Goal: Transaction & Acquisition: Purchase product/service

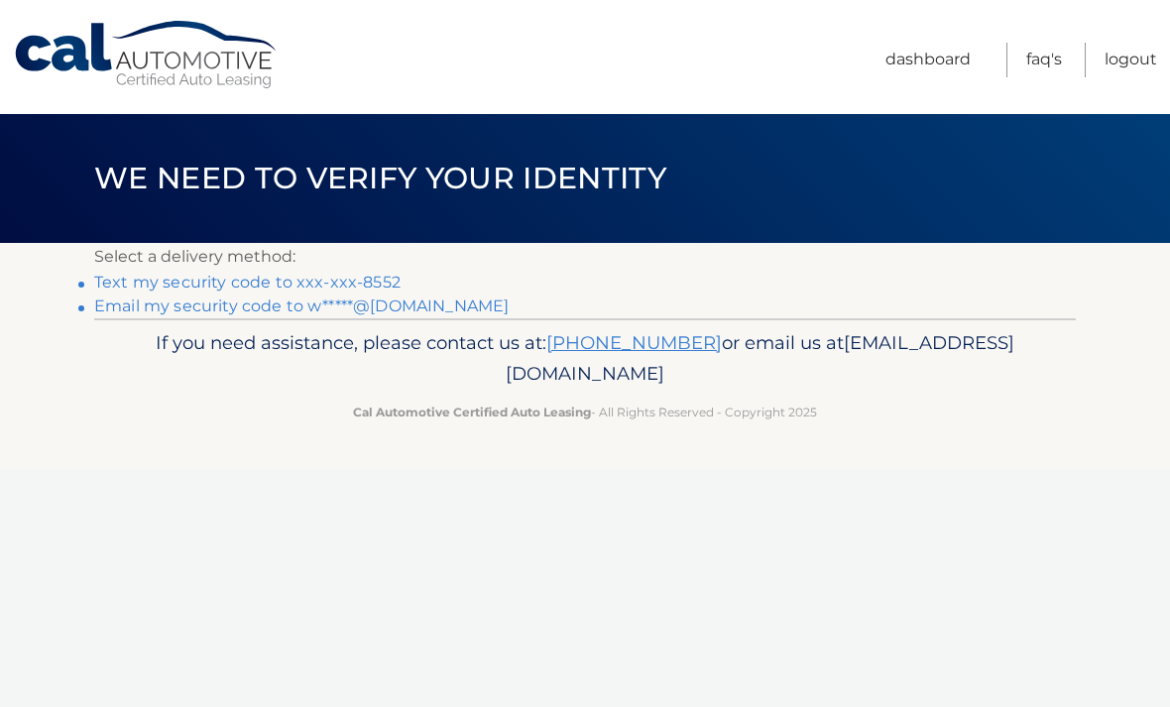
click at [377, 279] on link "Text my security code to xxx-xxx-8552" at bounding box center [247, 282] width 307 height 19
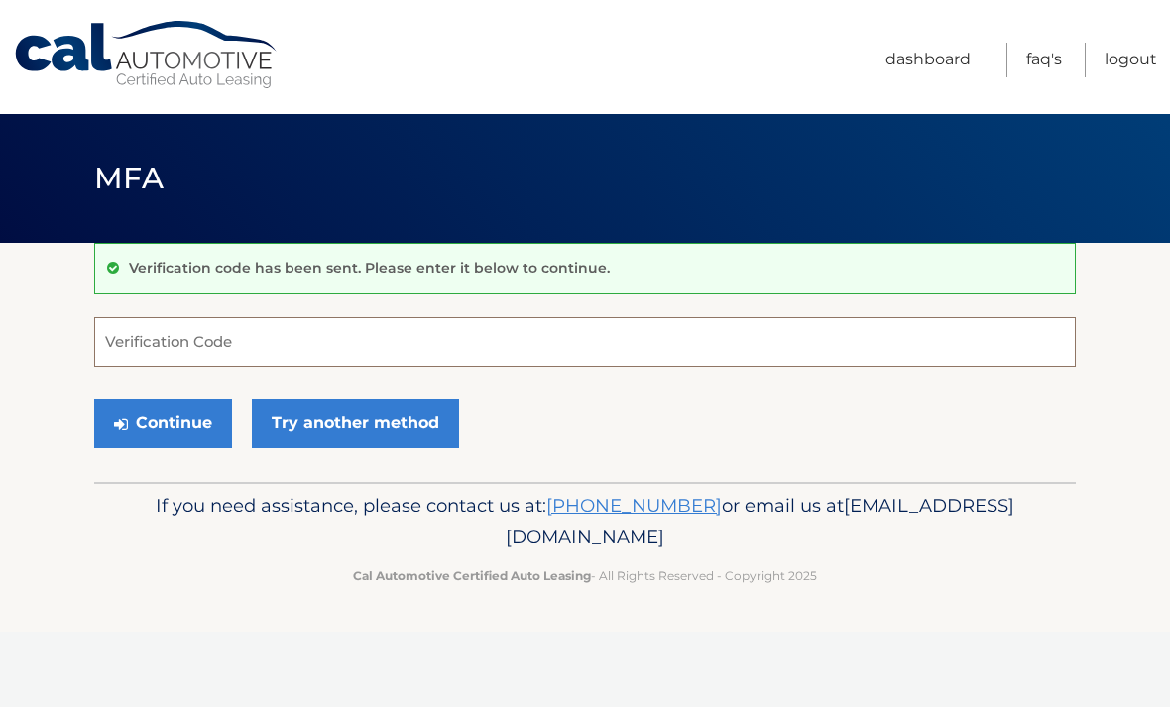
click at [347, 339] on input "Verification Code" at bounding box center [585, 342] width 982 height 50
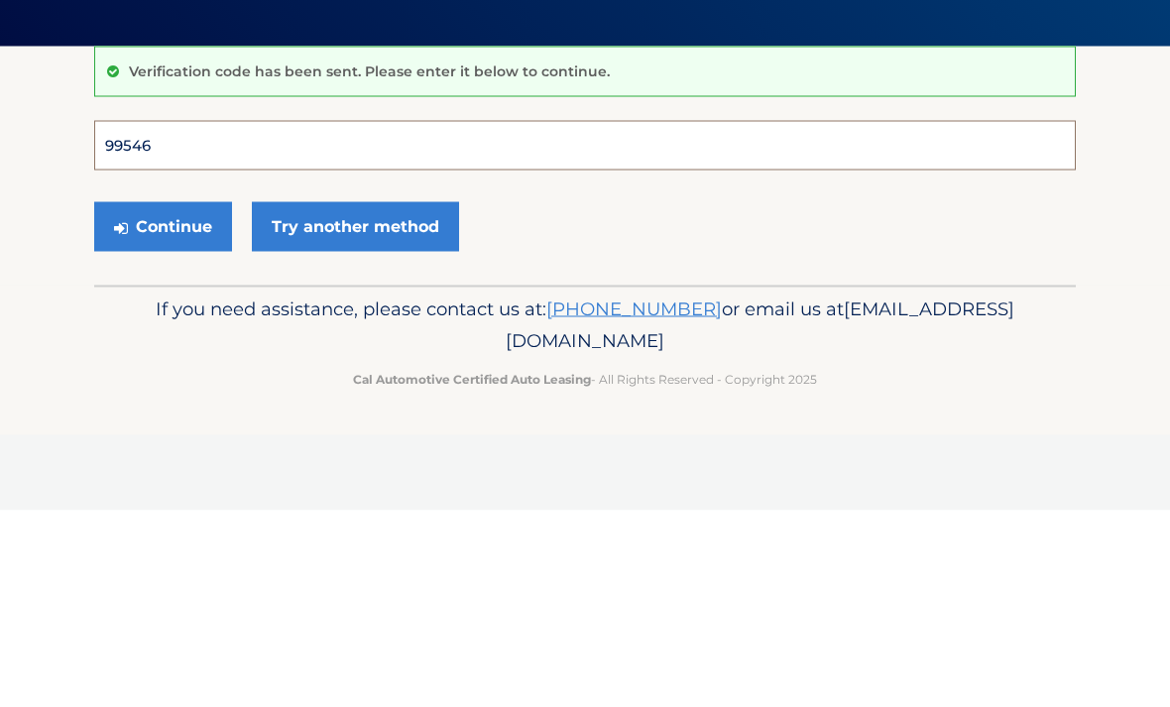
type input "995465"
click at [163, 399] on button "Continue" at bounding box center [163, 424] width 138 height 50
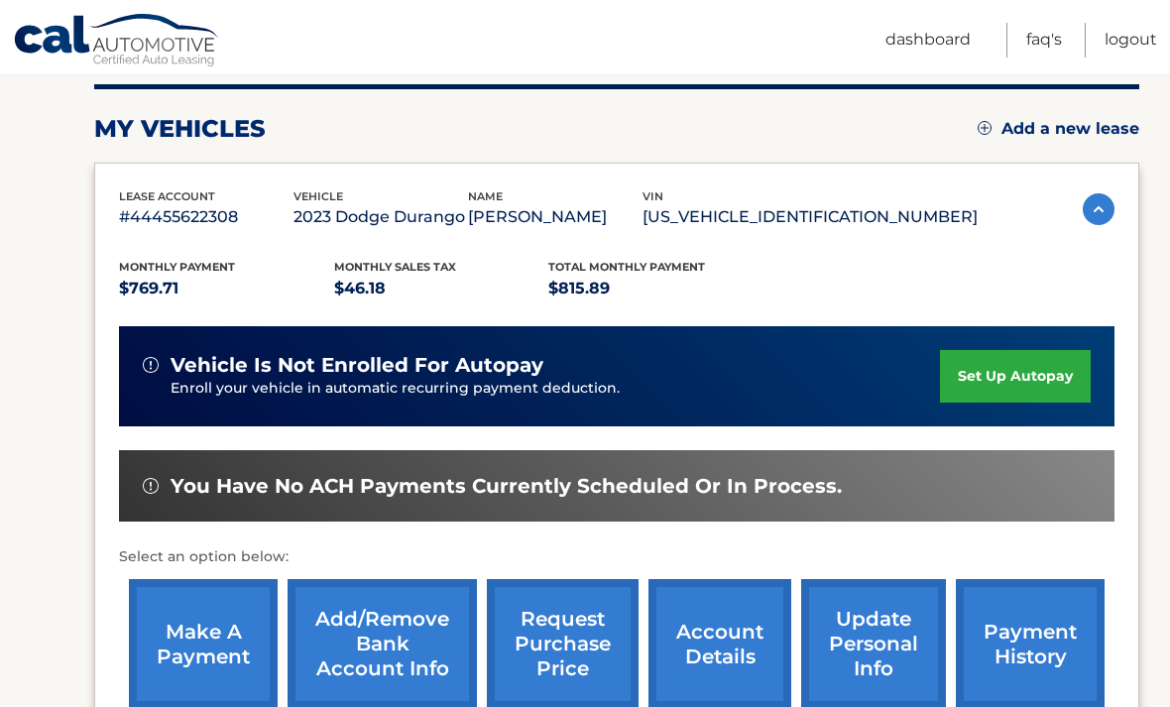
scroll to position [255, 0]
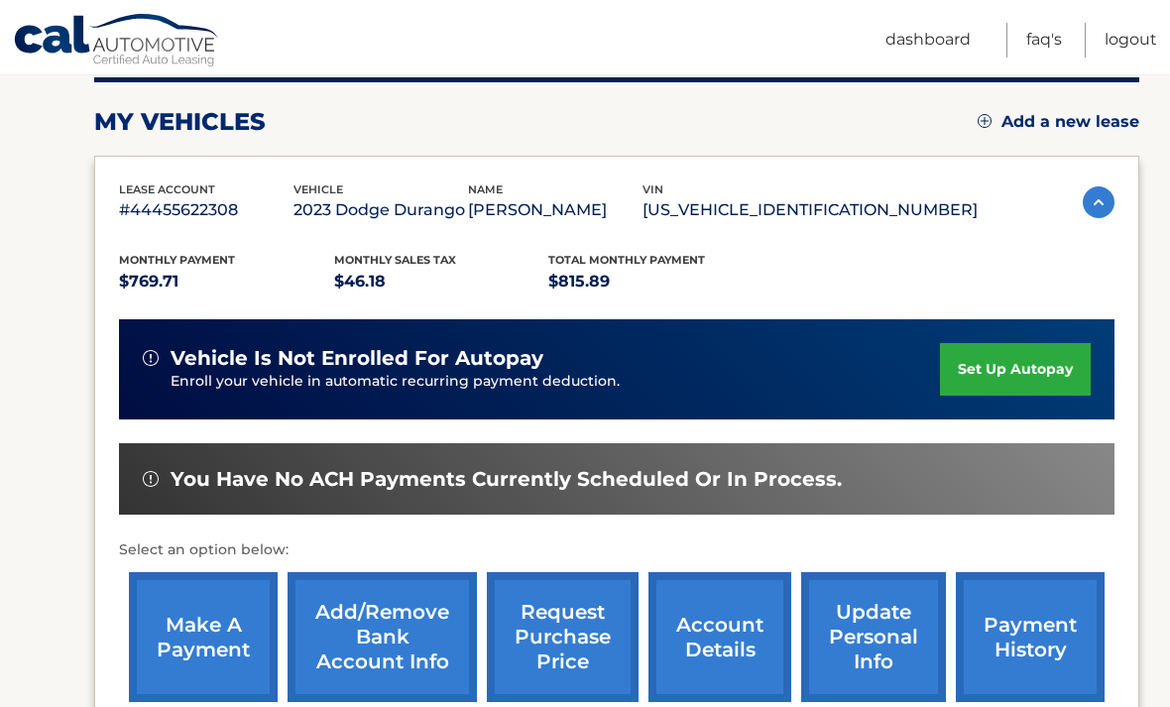
click at [207, 628] on link "make a payment" at bounding box center [203, 637] width 149 height 130
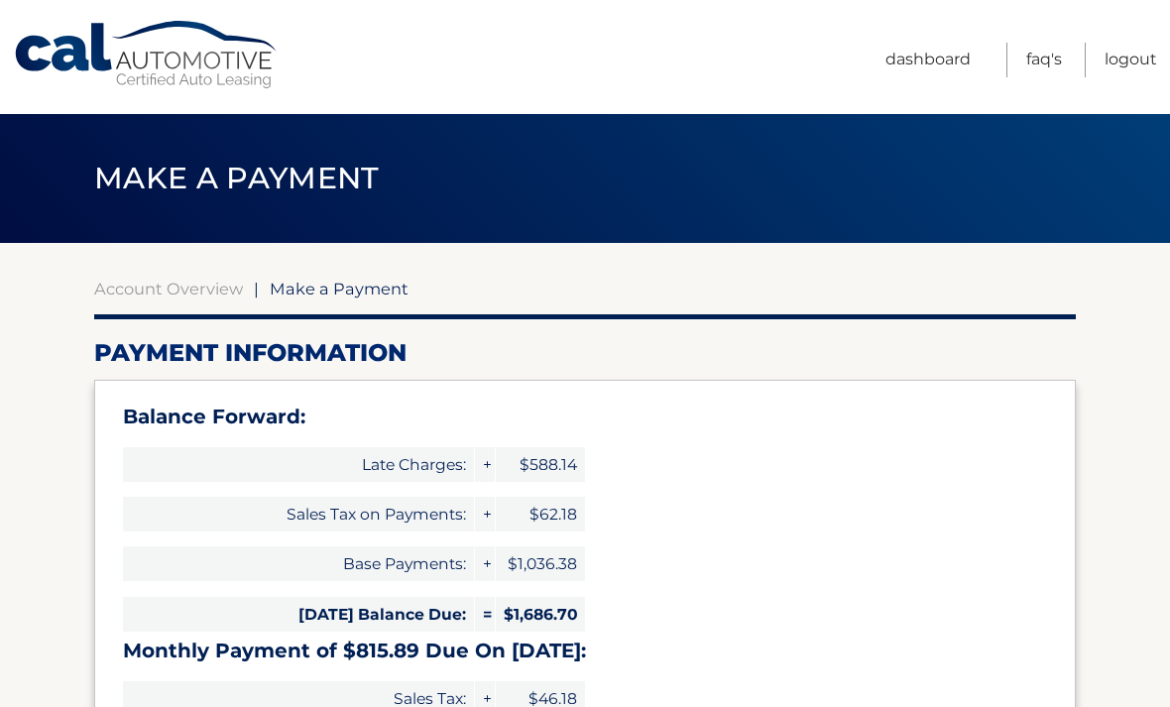
select select "MjEwOTEzOWEtMDczNC00YjcxLTgyYjMtY2MzYjVmMGYzNzFj"
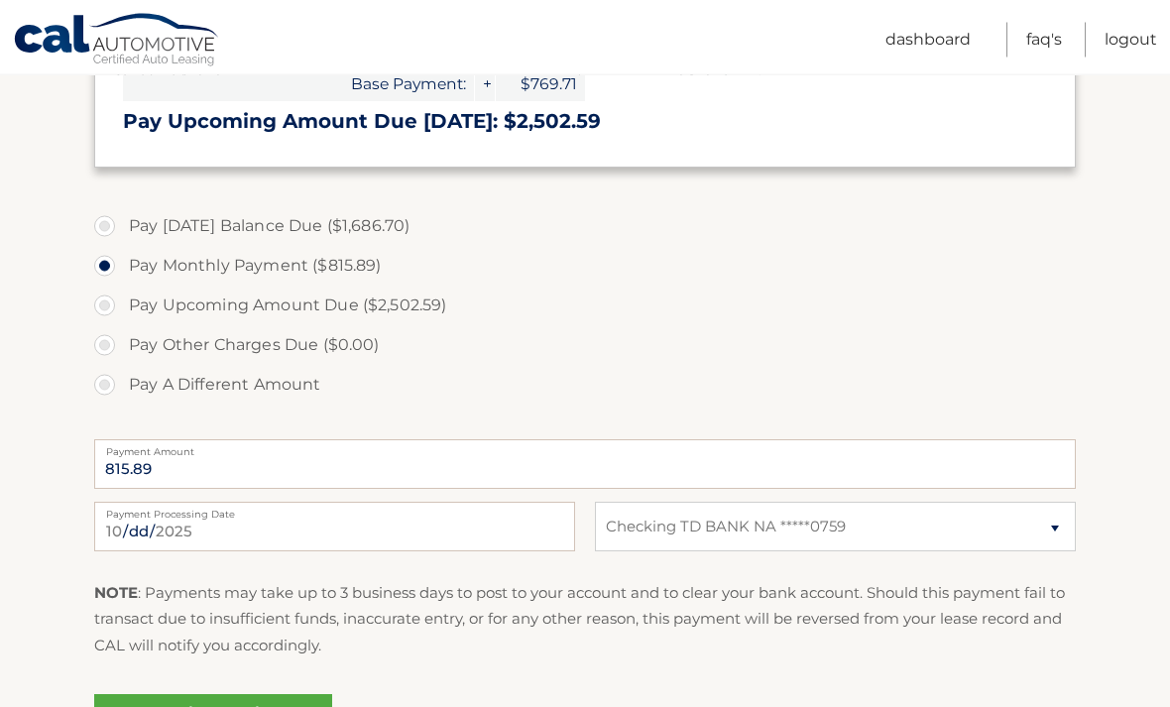
scroll to position [670, 0]
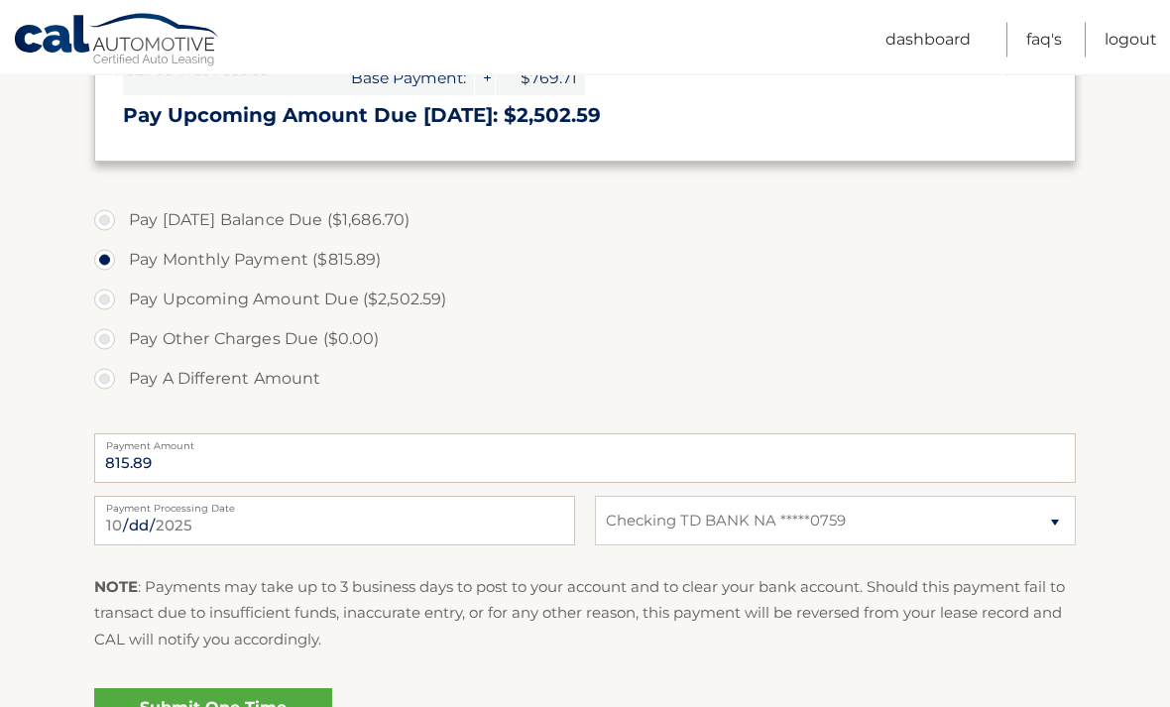
click at [103, 380] on label "Pay A Different Amount" at bounding box center [585, 380] width 982 height 40
click at [103, 380] on input "Pay A Different Amount" at bounding box center [112, 376] width 20 height 32
radio input "true"
click at [334, 456] on input "Payment Amount" at bounding box center [585, 458] width 982 height 50
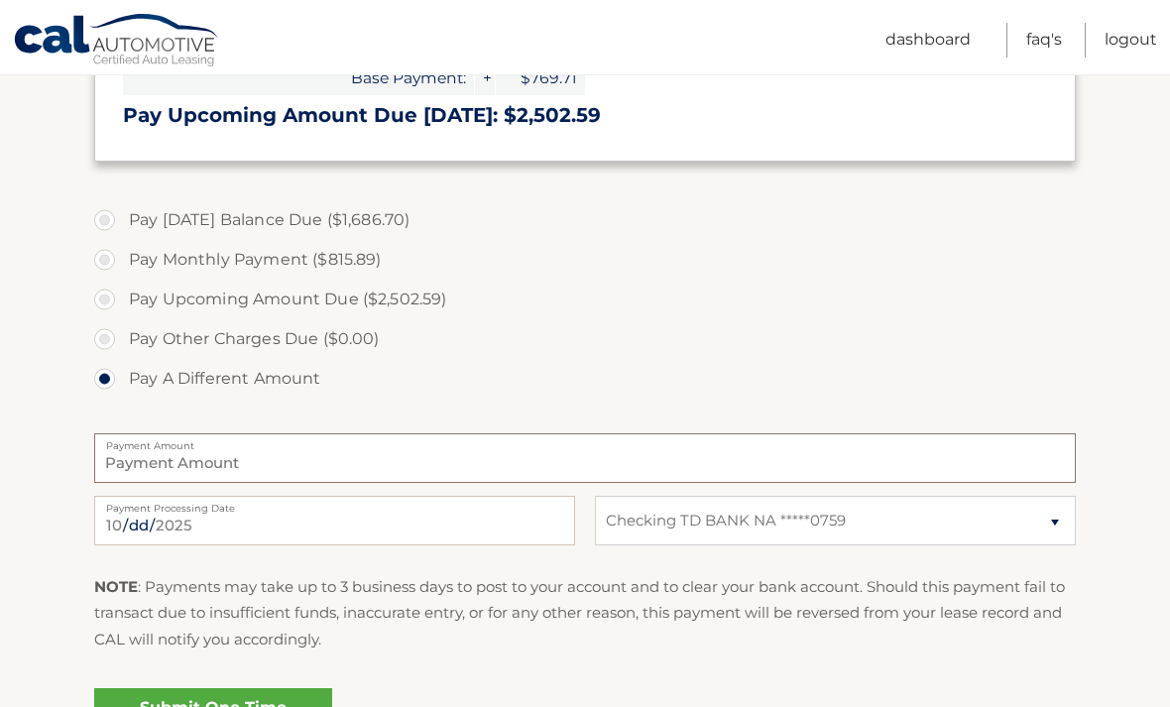
scroll to position [670, 0]
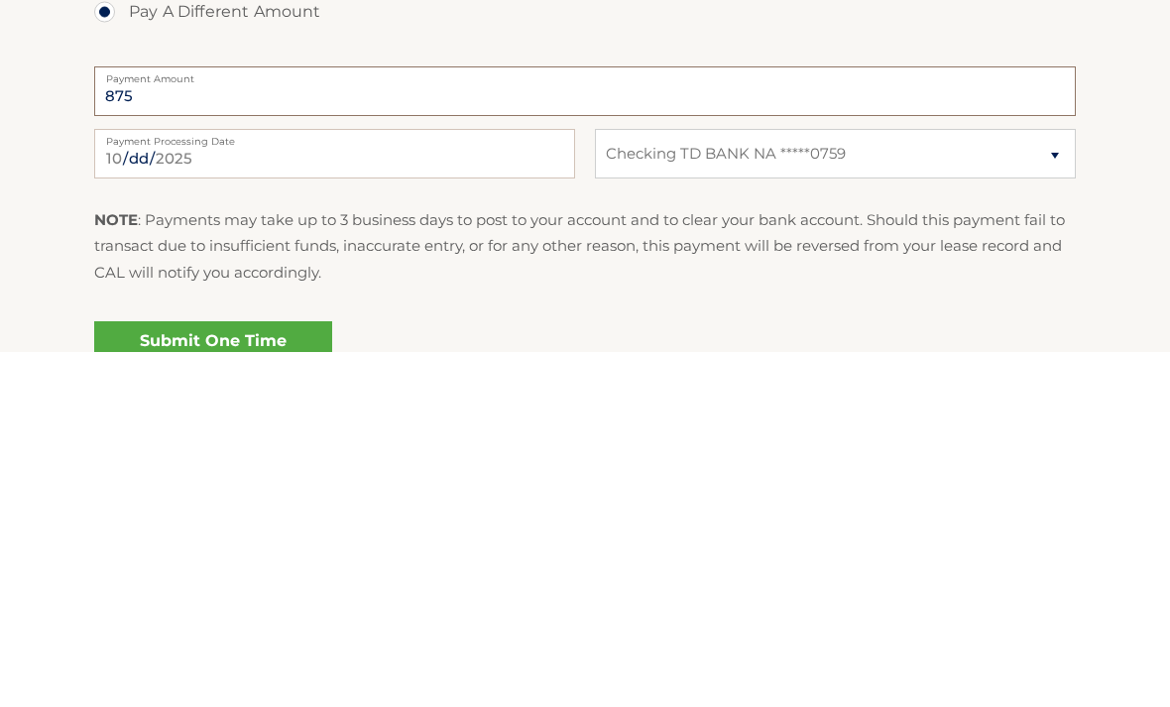
type input "875"
click at [383, 484] on input "2025-10-06" at bounding box center [334, 509] width 481 height 50
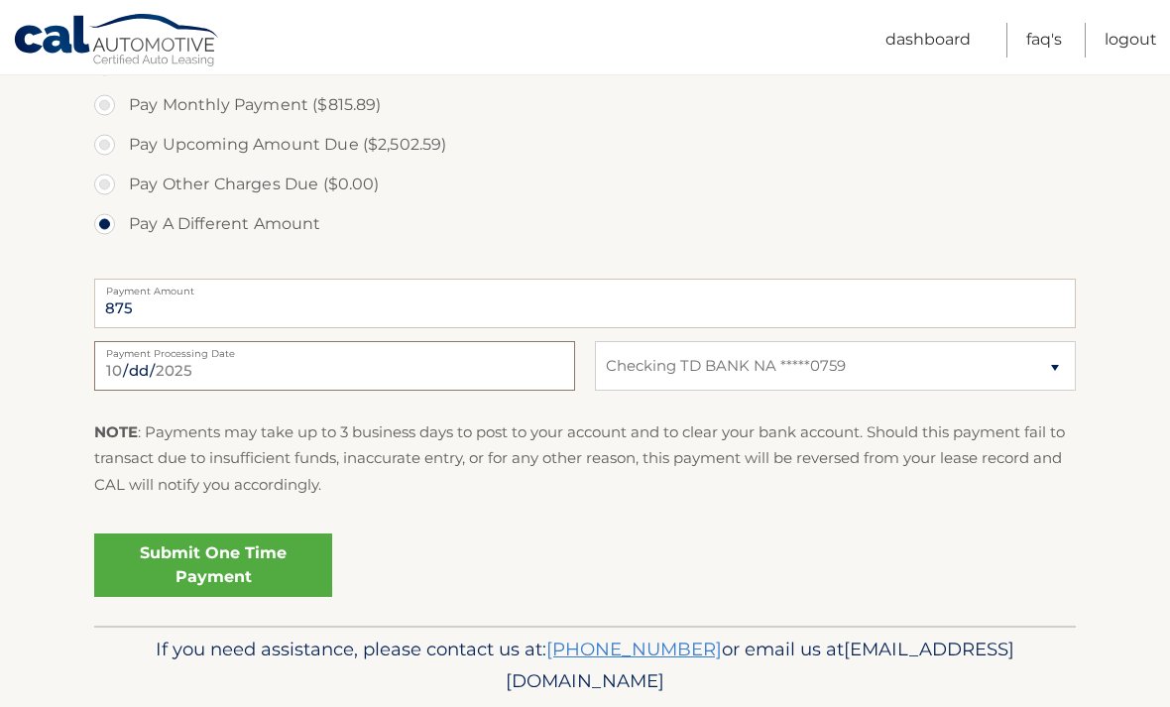
type input "2025-10-09"
click at [262, 568] on link "Submit One Time Payment" at bounding box center [213, 565] width 238 height 63
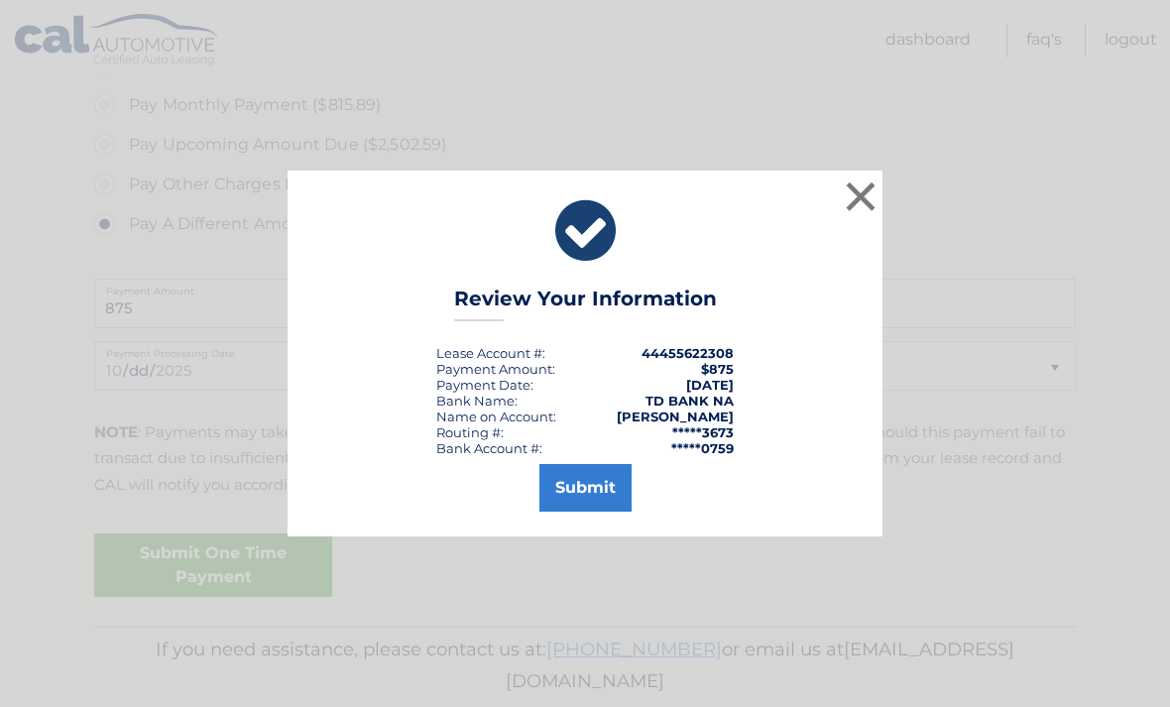
click at [873, 216] on button "×" at bounding box center [861, 197] width 40 height 40
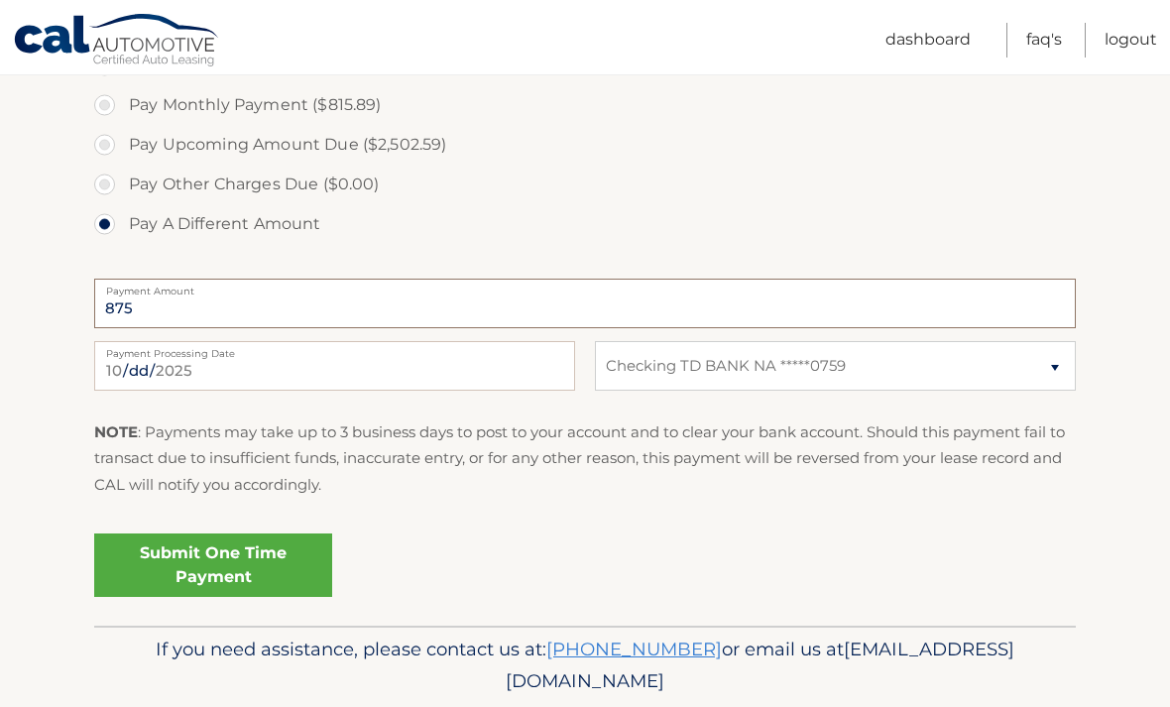
click at [174, 307] on input "875" at bounding box center [585, 304] width 982 height 50
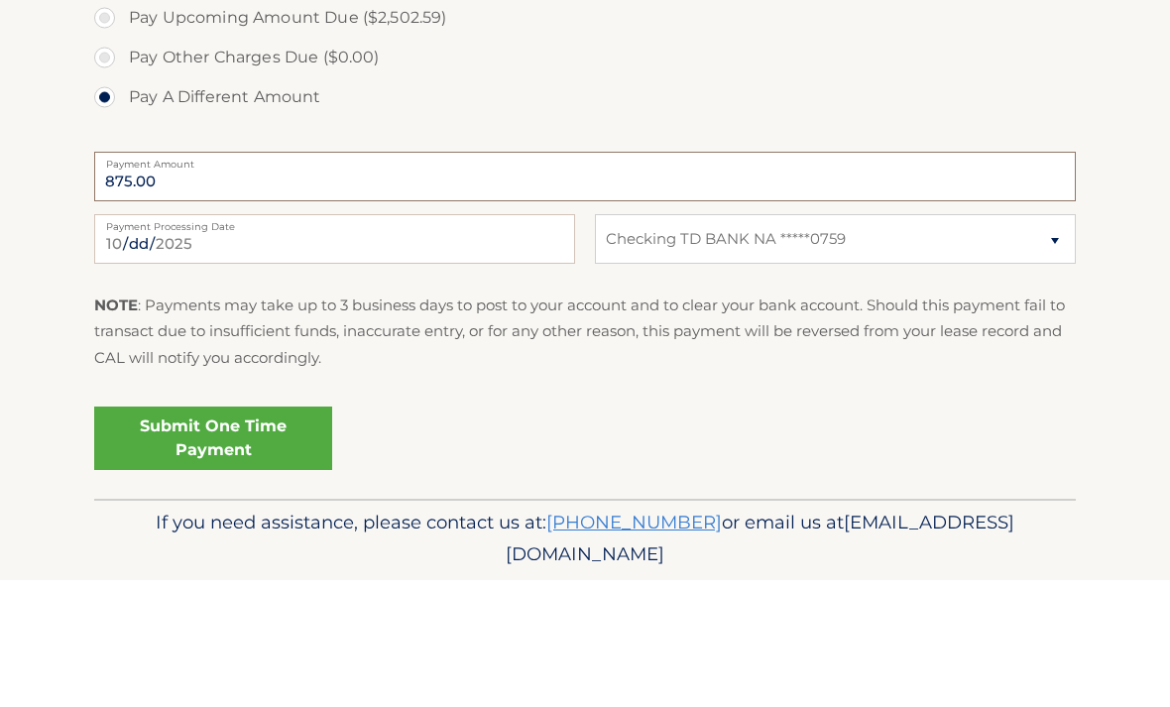
type input "875.00"
click at [1133, 190] on section "Account Overview | Make a Payment Payment Information Balance Forward: Late Cha…" at bounding box center [585, 22] width 1170 height 1208
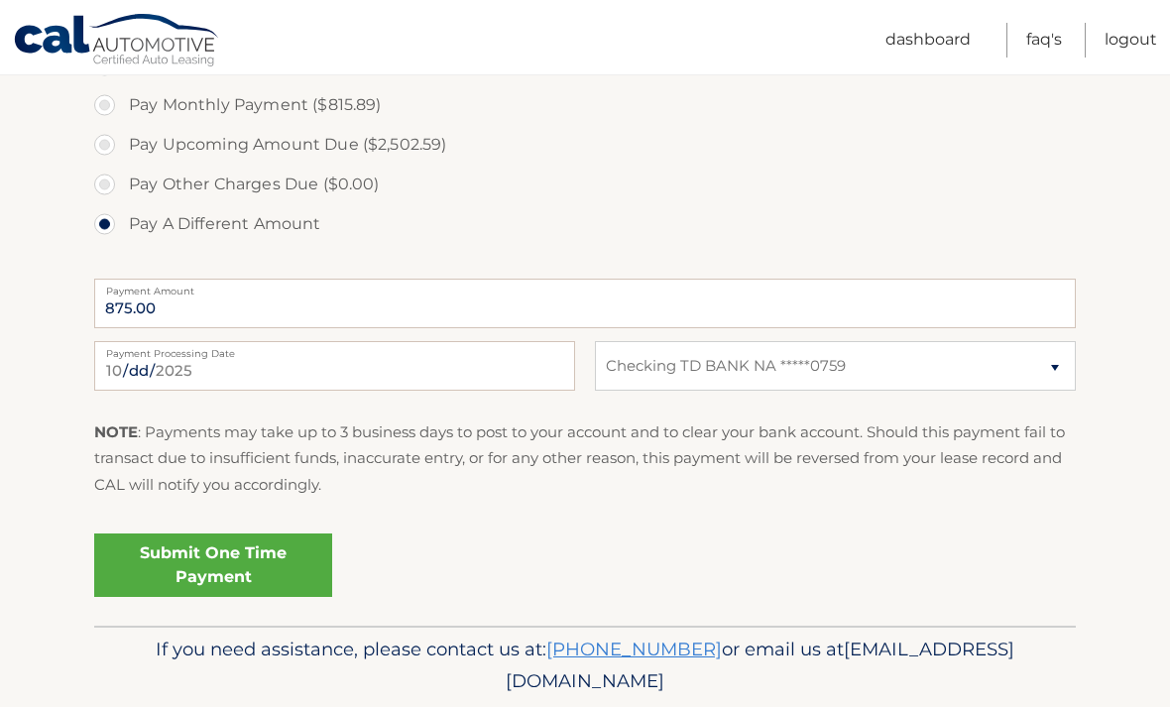
click at [248, 574] on link "Submit One Time Payment" at bounding box center [213, 565] width 238 height 63
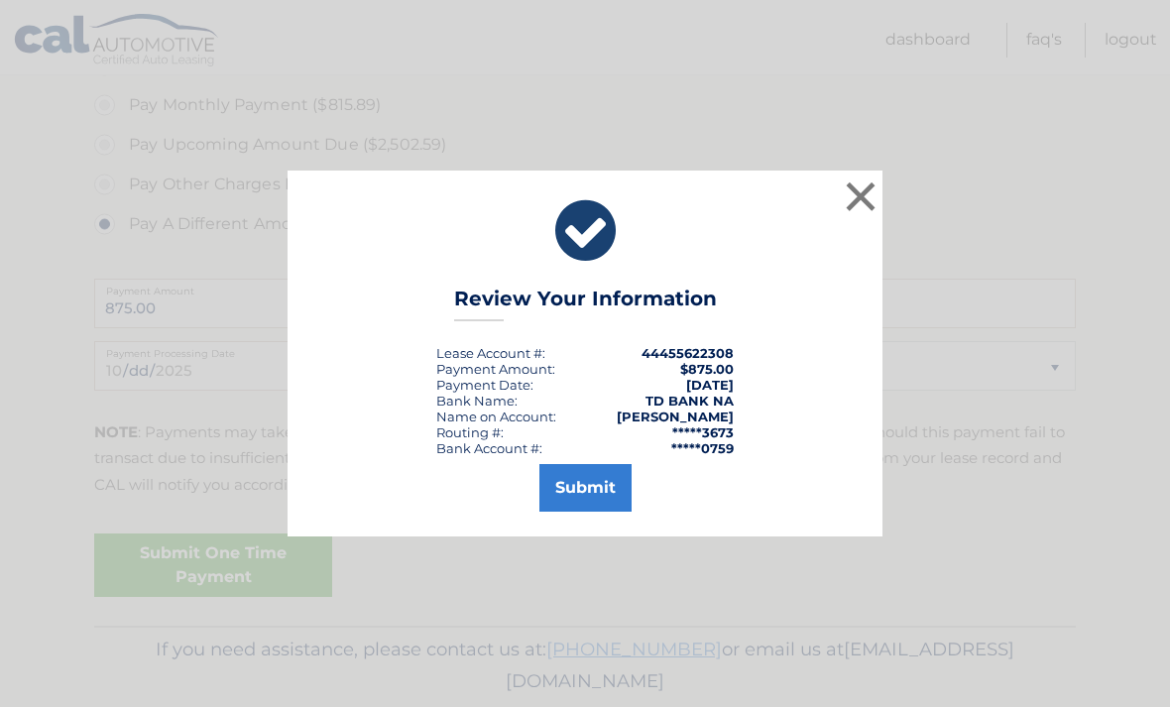
click at [601, 512] on button "Submit" at bounding box center [586, 488] width 92 height 48
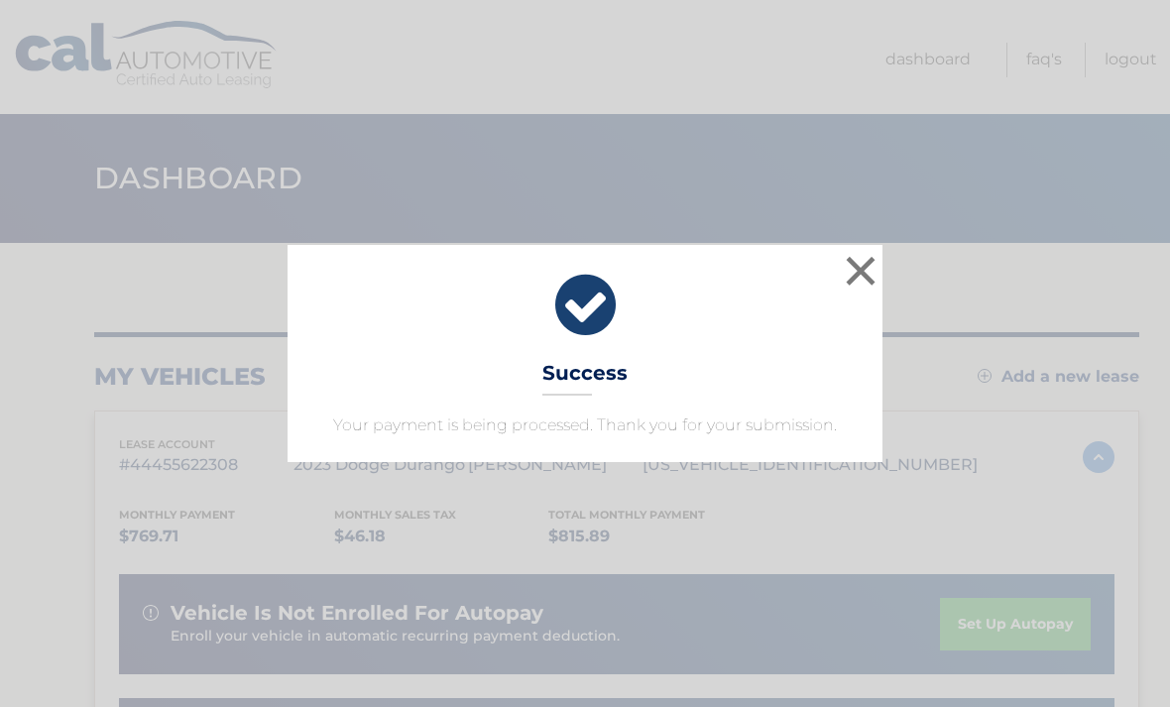
click at [863, 268] on button "×" at bounding box center [861, 271] width 40 height 40
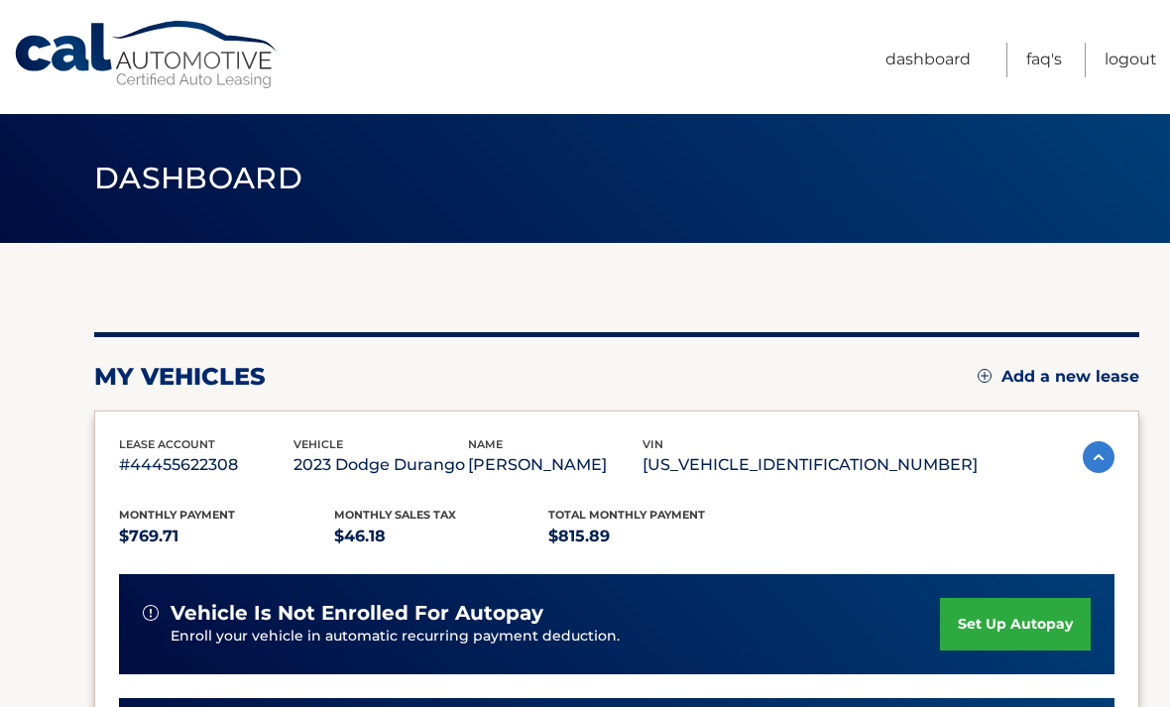
click at [1137, 58] on link "Logout" at bounding box center [1131, 60] width 53 height 35
